Goal: Task Accomplishment & Management: Manage account settings

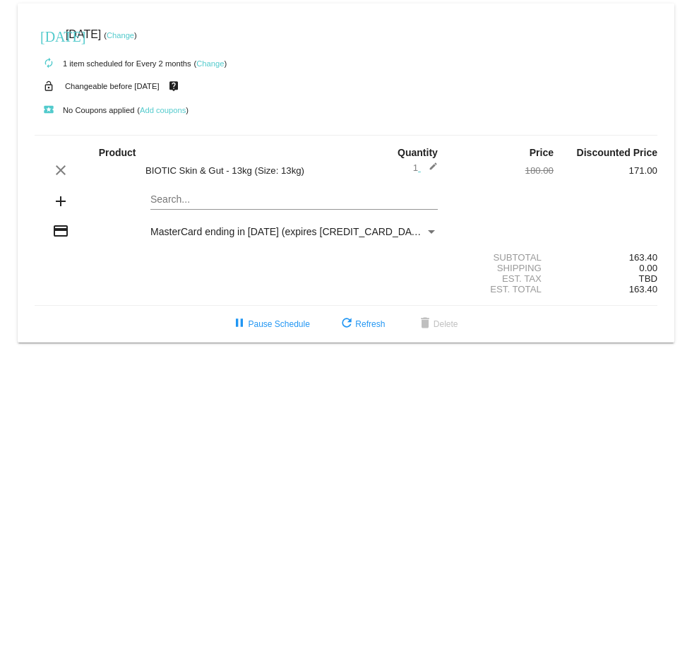
click at [134, 34] on link "Change" at bounding box center [121, 35] width 28 height 8
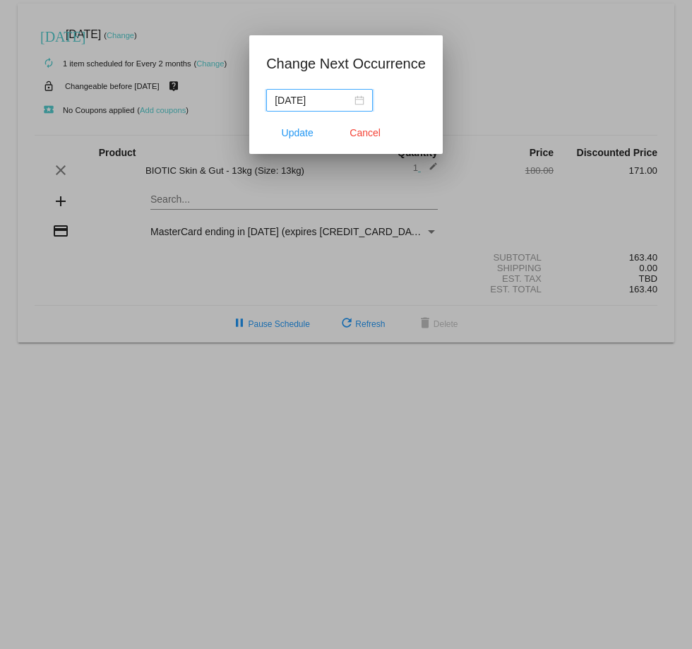
click at [324, 102] on input "[DATE]" at bounding box center [313, 100] width 77 height 16
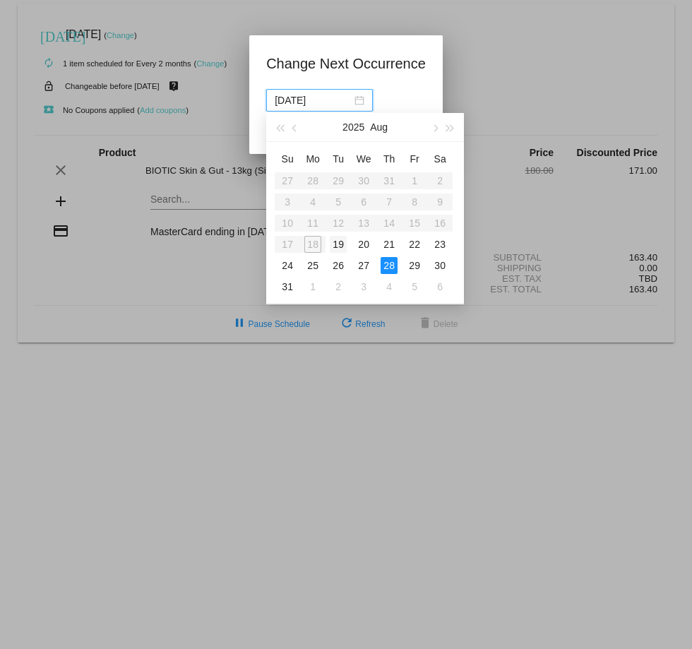
click at [342, 244] on div "19" at bounding box center [338, 244] width 17 height 17
type input "[DATE]"
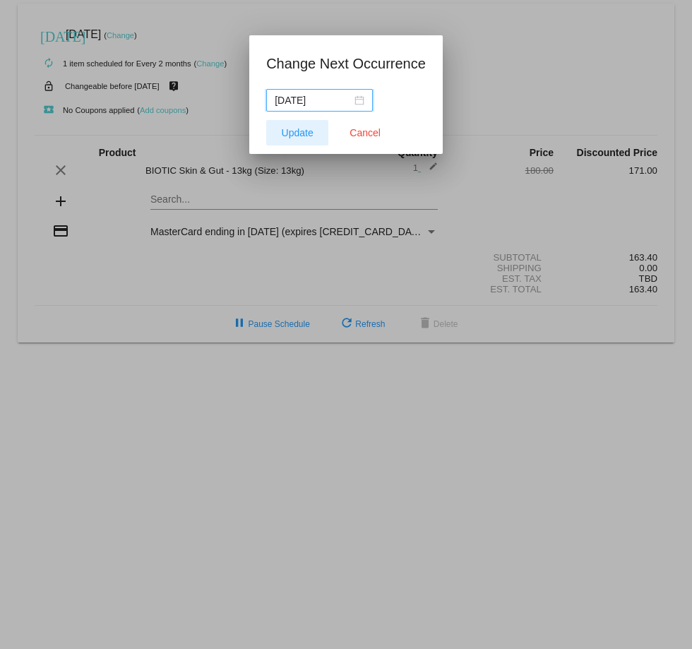
click at [295, 137] on span "Update" at bounding box center [298, 132] width 32 height 11
